Goal: Transaction & Acquisition: Purchase product/service

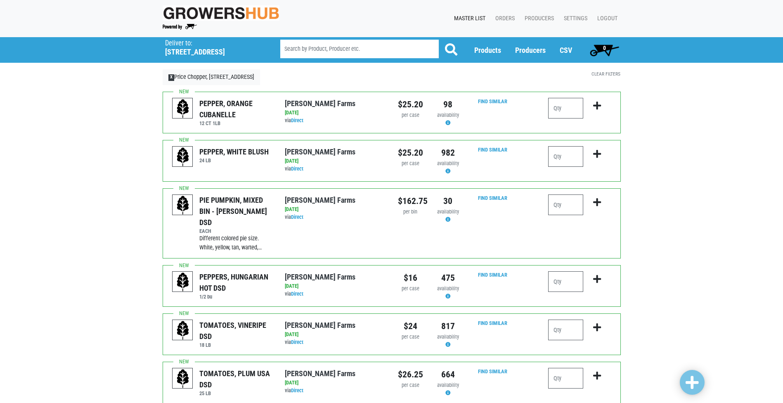
scroll to position [128, 0]
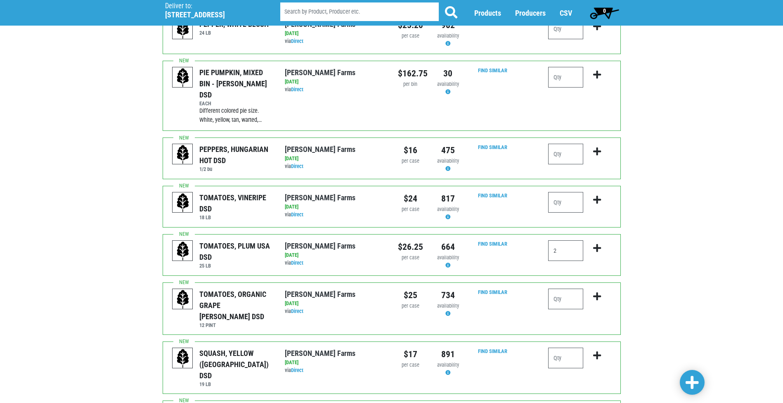
type input "2"
click at [600, 244] on icon "submit" at bounding box center [597, 248] width 8 height 9
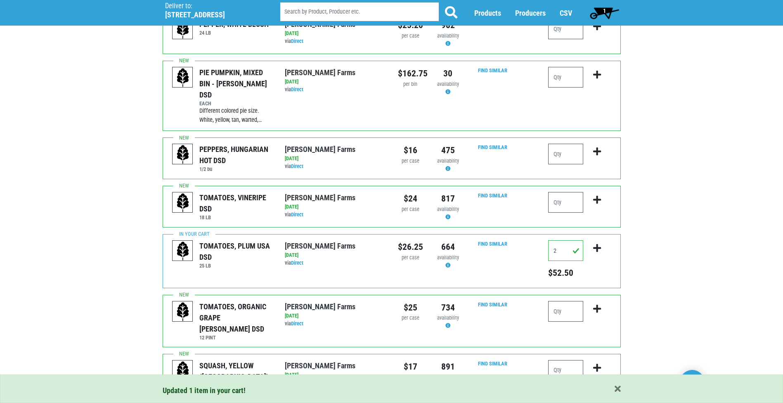
scroll to position [169, 0]
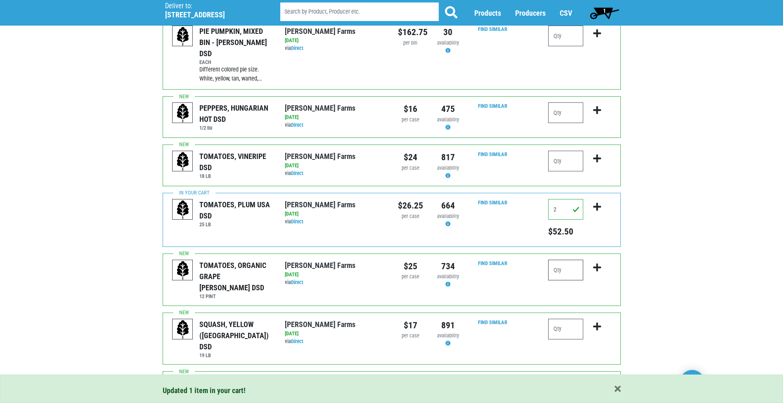
click at [573, 260] on input "number" at bounding box center [565, 270] width 35 height 21
type input "1"
click at [598, 263] on icon "submit" at bounding box center [597, 267] width 8 height 9
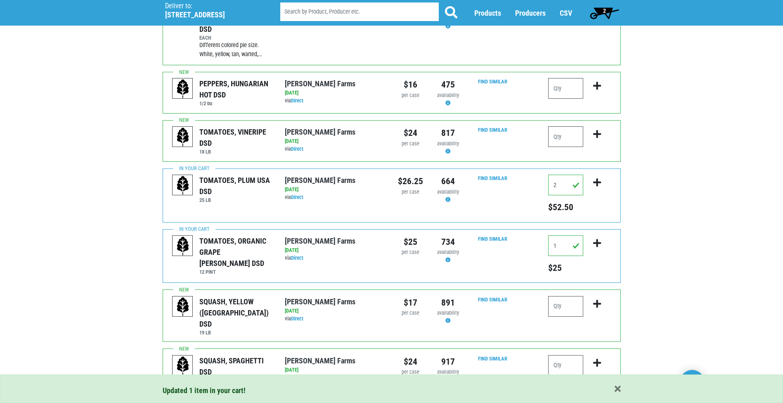
scroll to position [210, 0]
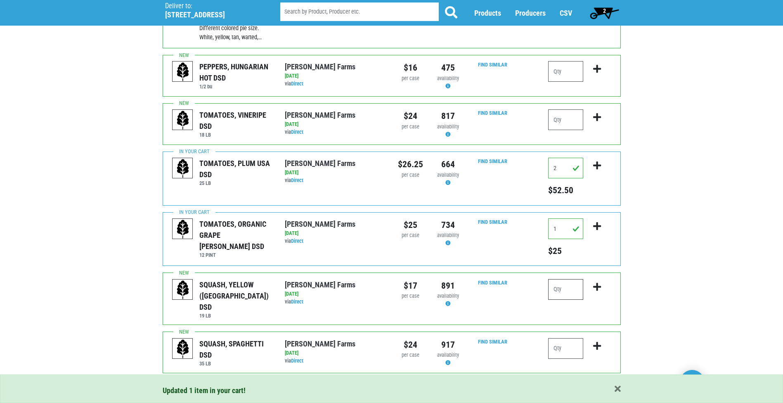
click at [573, 280] on input "number" at bounding box center [565, 289] width 35 height 21
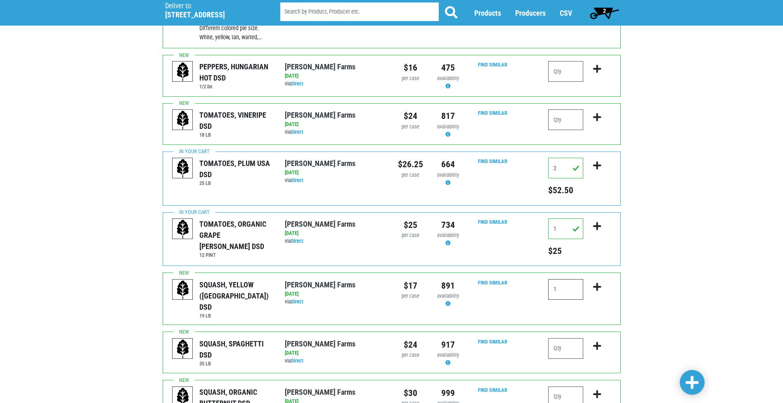
type input "1"
click at [600, 282] on icon "submit" at bounding box center [597, 286] width 8 height 9
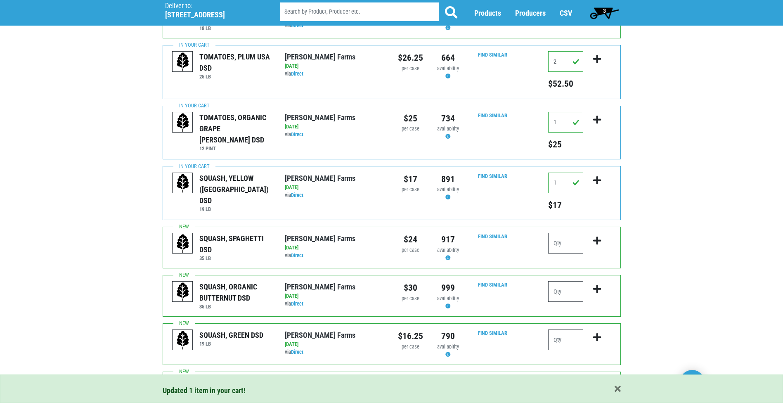
scroll to position [334, 0]
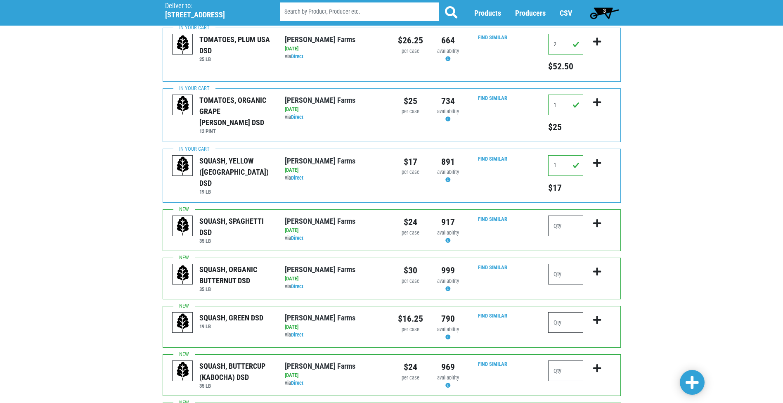
click at [561, 312] on input "number" at bounding box center [565, 322] width 35 height 21
type input "1"
click at [599, 316] on icon "submit" at bounding box center [597, 320] width 8 height 9
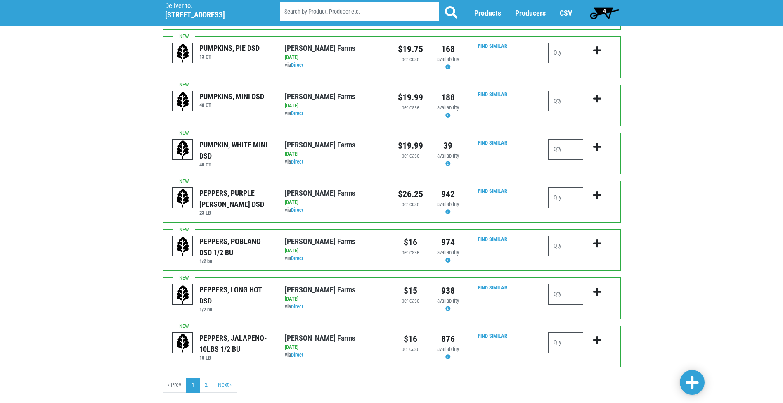
scroll to position [767, 0]
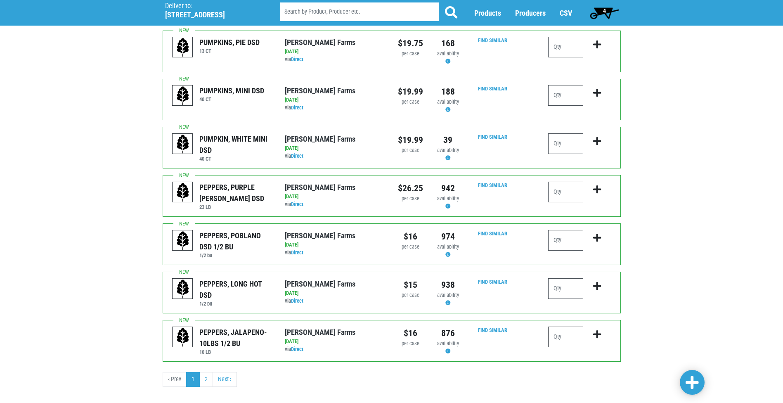
click at [568, 327] on input "number" at bounding box center [565, 337] width 35 height 21
type input "1"
click at [600, 330] on icon "submit" at bounding box center [597, 334] width 8 height 9
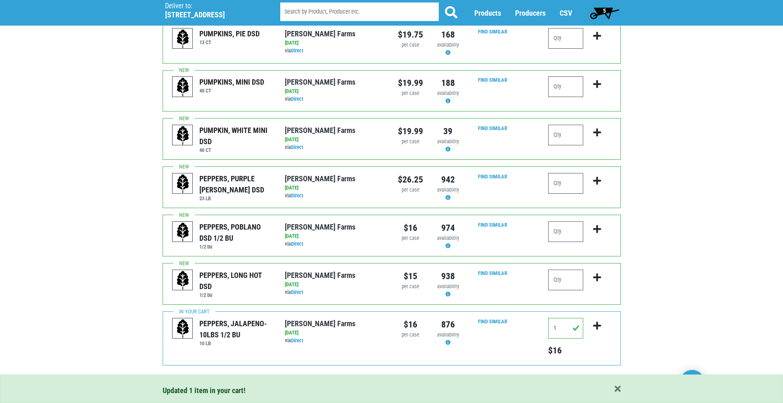
scroll to position [779, 0]
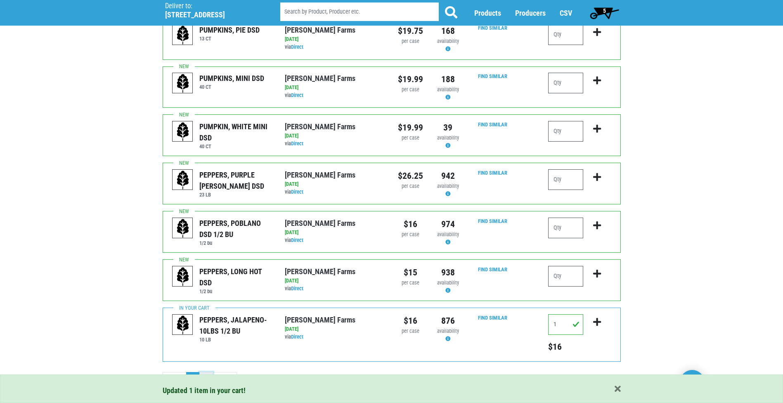
click at [205, 372] on link "2" at bounding box center [206, 379] width 14 height 15
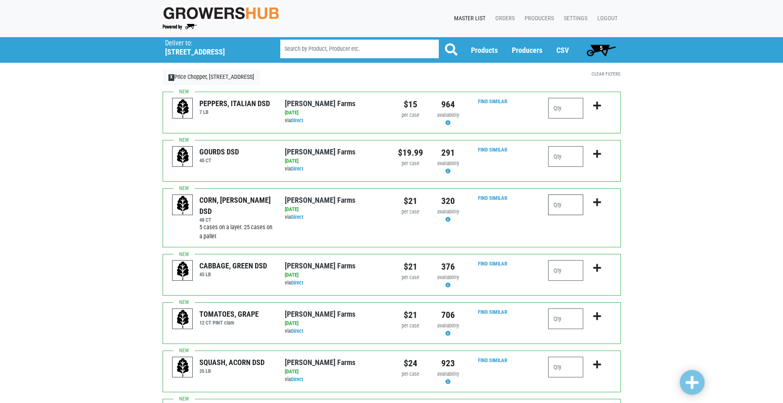
click at [558, 205] on input "number" at bounding box center [565, 205] width 35 height 21
type input "5"
click at [596, 202] on icon "submit" at bounding box center [597, 202] width 8 height 9
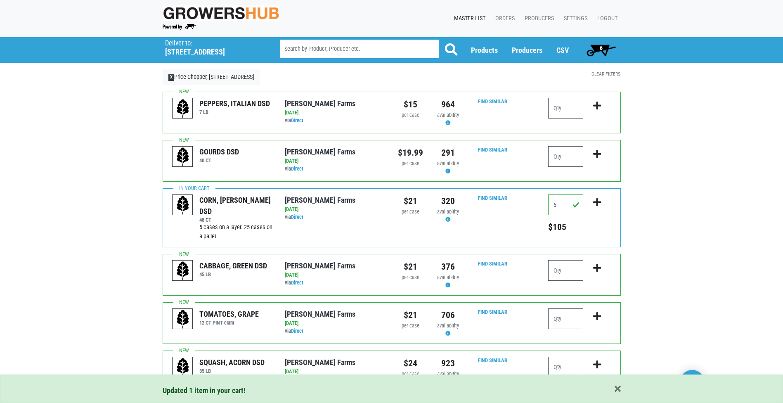
scroll to position [41, 0]
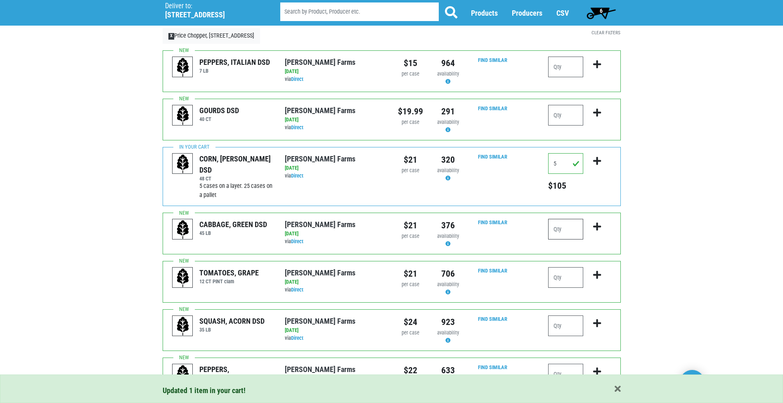
click at [571, 231] on input "number" at bounding box center [565, 229] width 35 height 21
type input "2"
click at [599, 225] on icon "submit" at bounding box center [597, 226] width 8 height 9
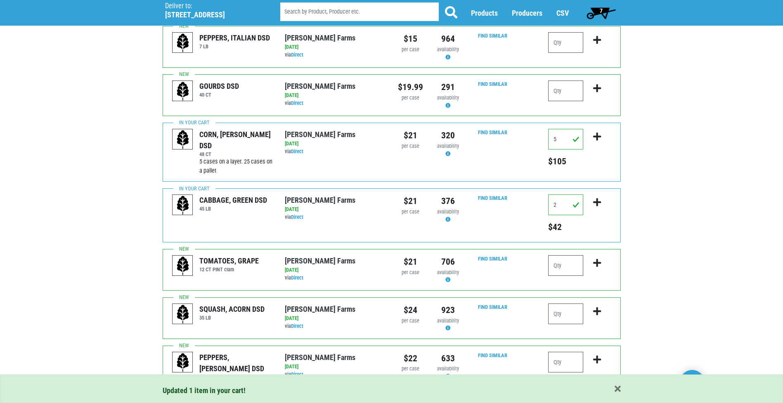
scroll to position [83, 0]
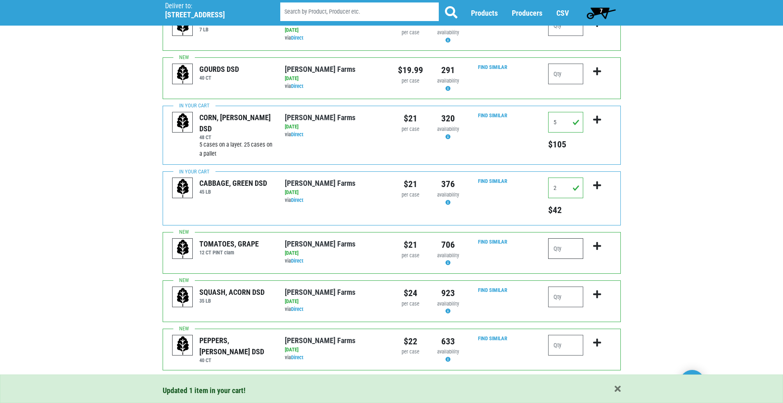
click at [563, 248] on input "number" at bounding box center [565, 248] width 35 height 21
type input "2"
click at [596, 244] on icon "submit" at bounding box center [597, 246] width 8 height 9
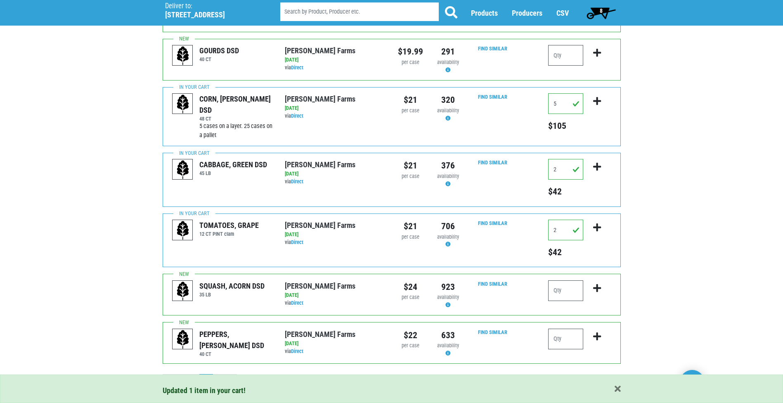
scroll to position [114, 0]
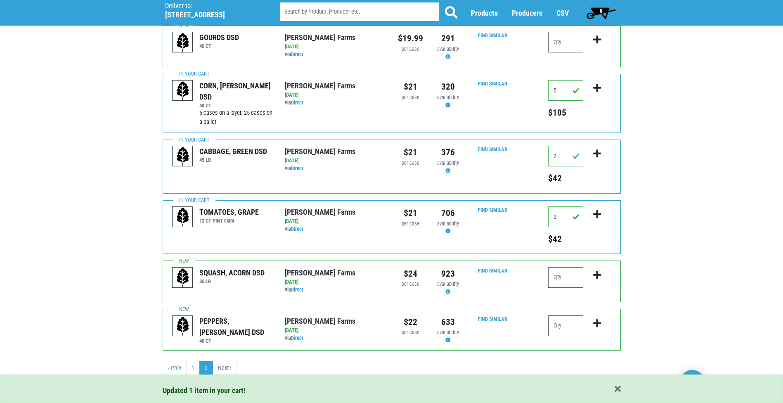
click at [570, 325] on input "number" at bounding box center [565, 326] width 35 height 21
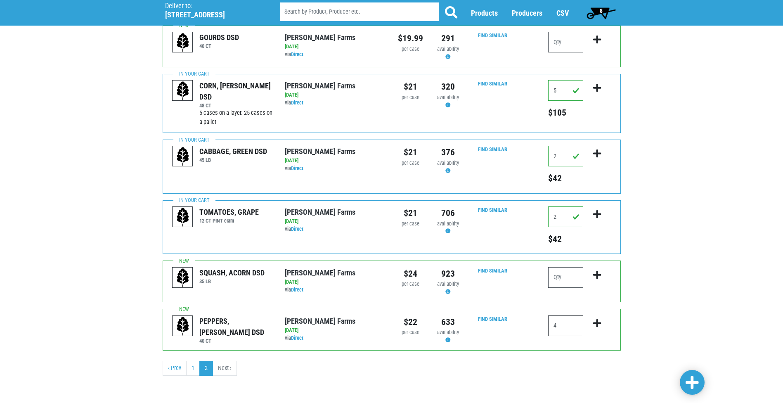
type input "4"
click at [598, 323] on icon "submit" at bounding box center [597, 323] width 8 height 9
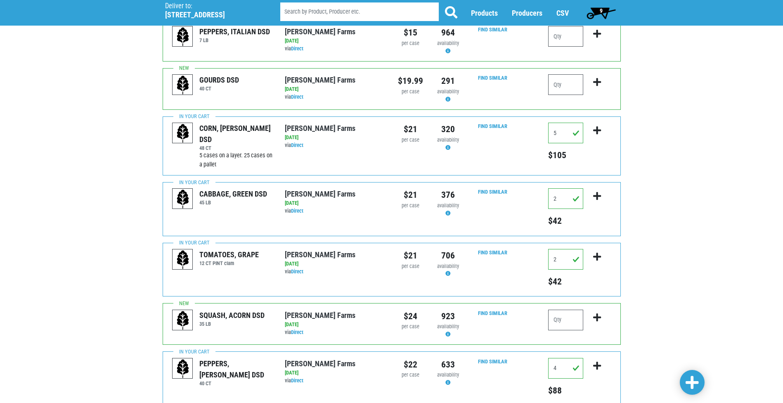
scroll to position [124, 0]
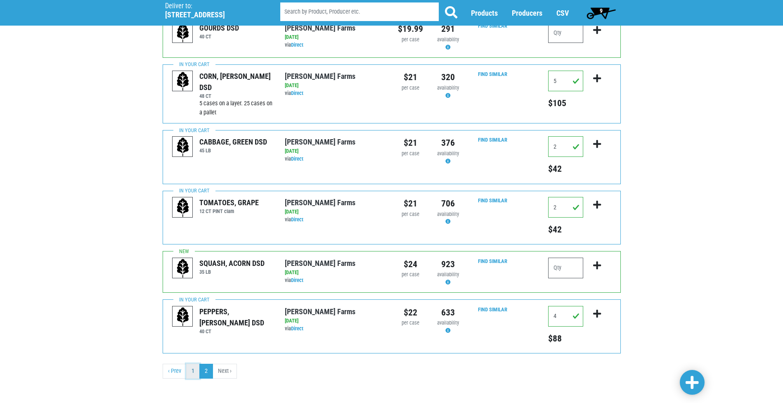
click at [192, 368] on link "1" at bounding box center [193, 371] width 14 height 15
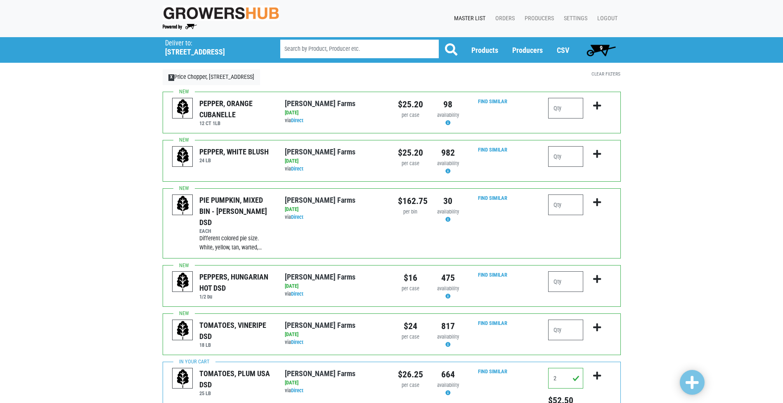
click at [599, 50] on span "9" at bounding box center [601, 50] width 37 height 17
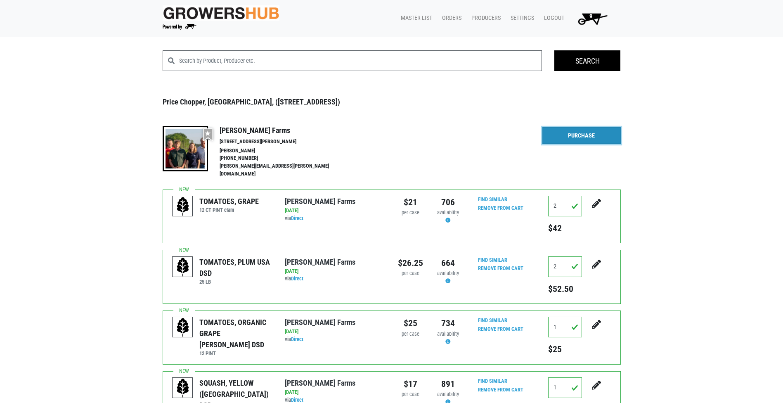
click at [586, 136] on link "Purchase" at bounding box center [582, 135] width 78 height 17
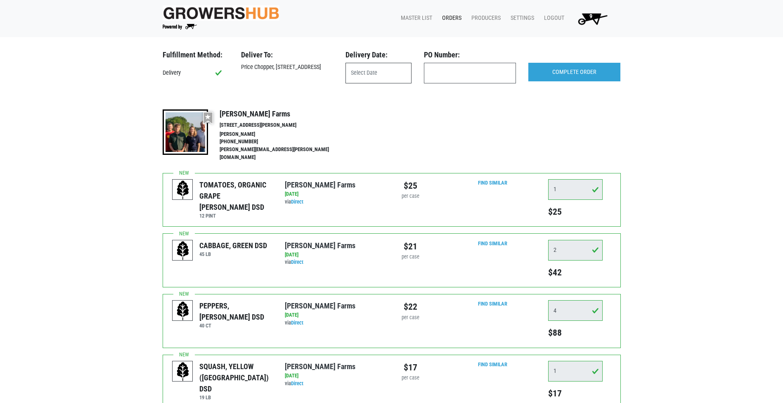
click at [384, 75] on input "text" at bounding box center [379, 73] width 66 height 21
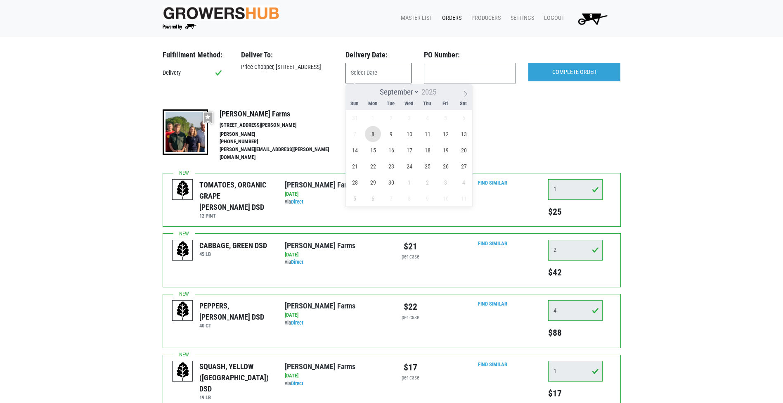
click at [374, 131] on span "8" at bounding box center [373, 134] width 16 height 16
type input "2025-09-08"
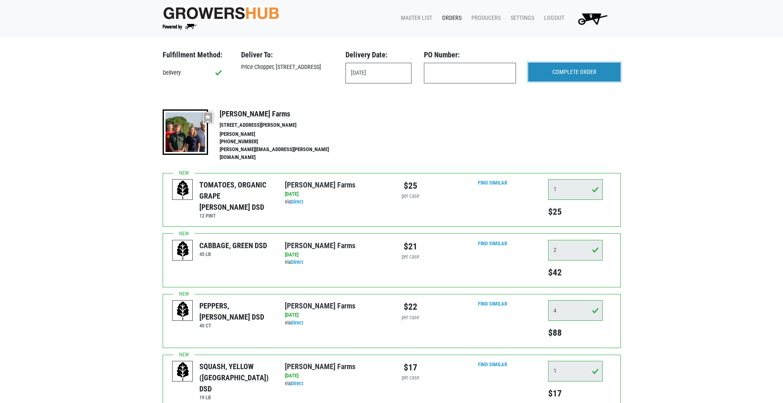
click at [568, 74] on input "COMPLETE ORDER" at bounding box center [575, 72] width 92 height 19
